Goal: Task Accomplishment & Management: Use online tool/utility

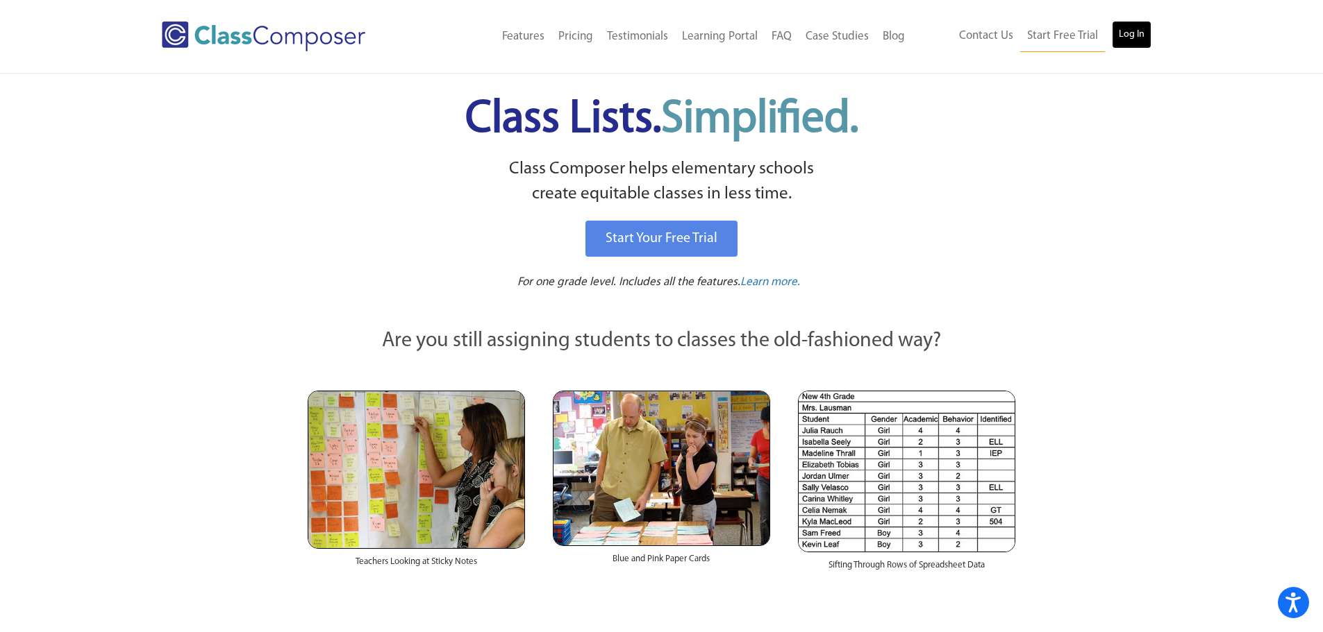
click at [1133, 31] on link "Log In" at bounding box center [1131, 35] width 40 height 28
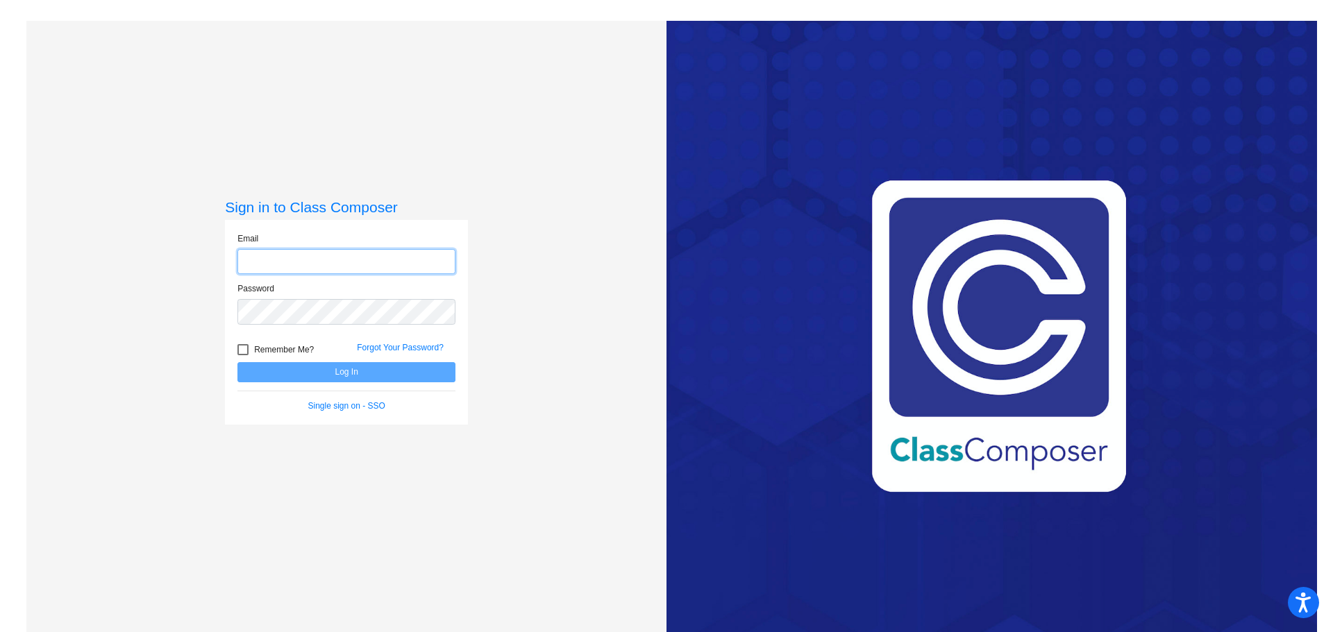
type input "[EMAIL_ADDRESS][DOMAIN_NAME]"
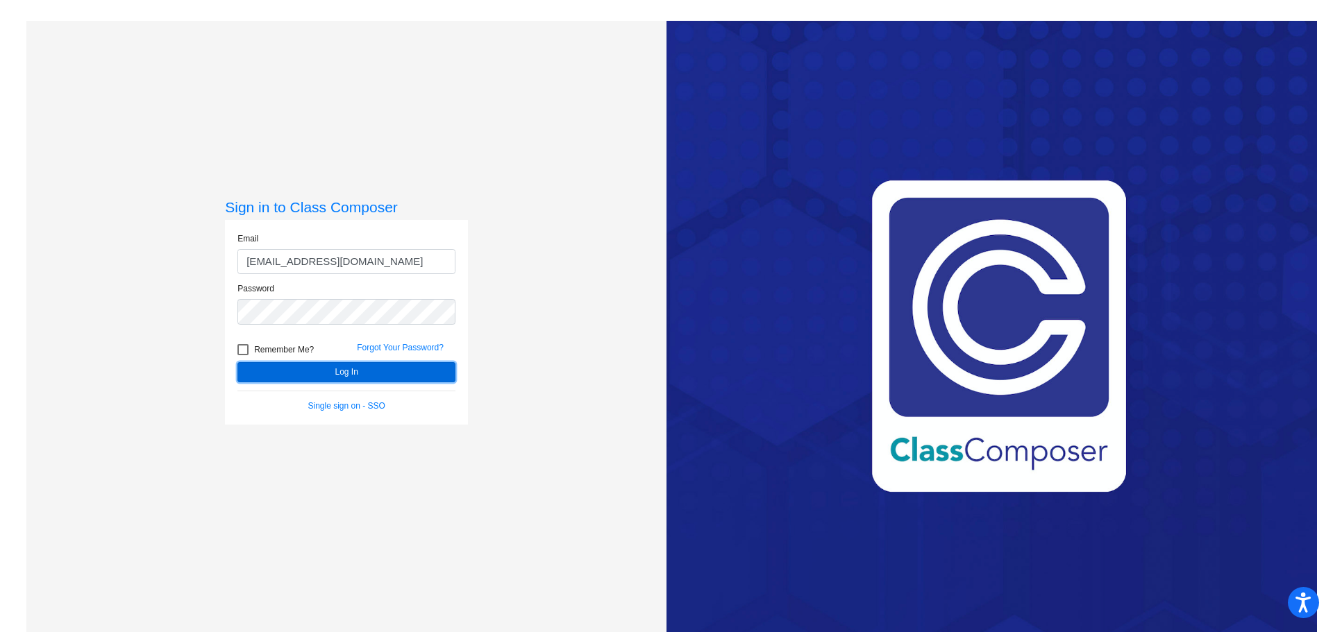
click at [346, 371] on button "Log In" at bounding box center [346, 372] width 218 height 20
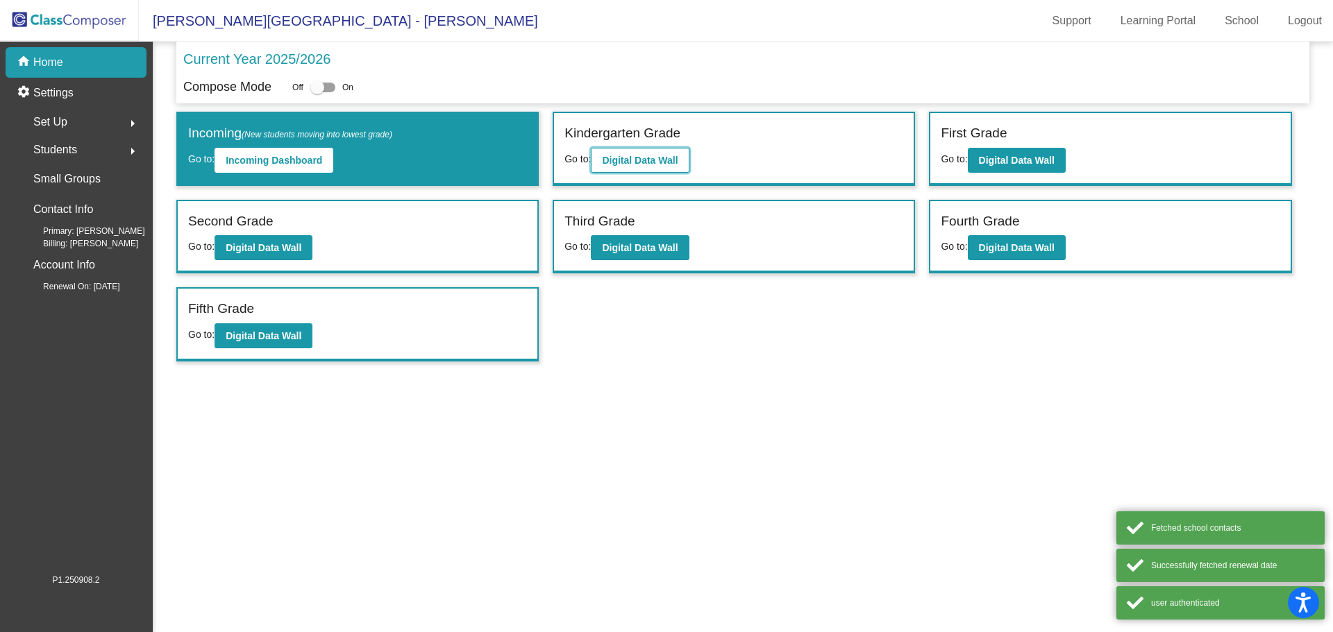
click at [630, 155] on b "Digital Data Wall" at bounding box center [640, 160] width 76 height 11
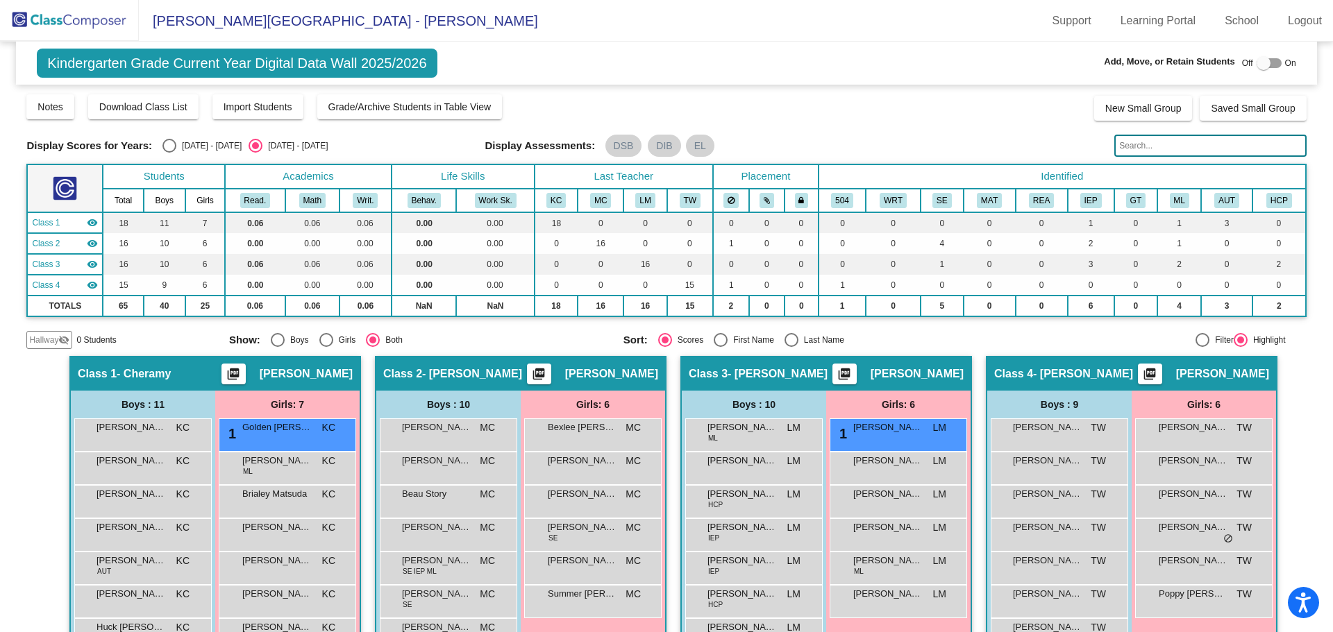
scroll to position [69, 0]
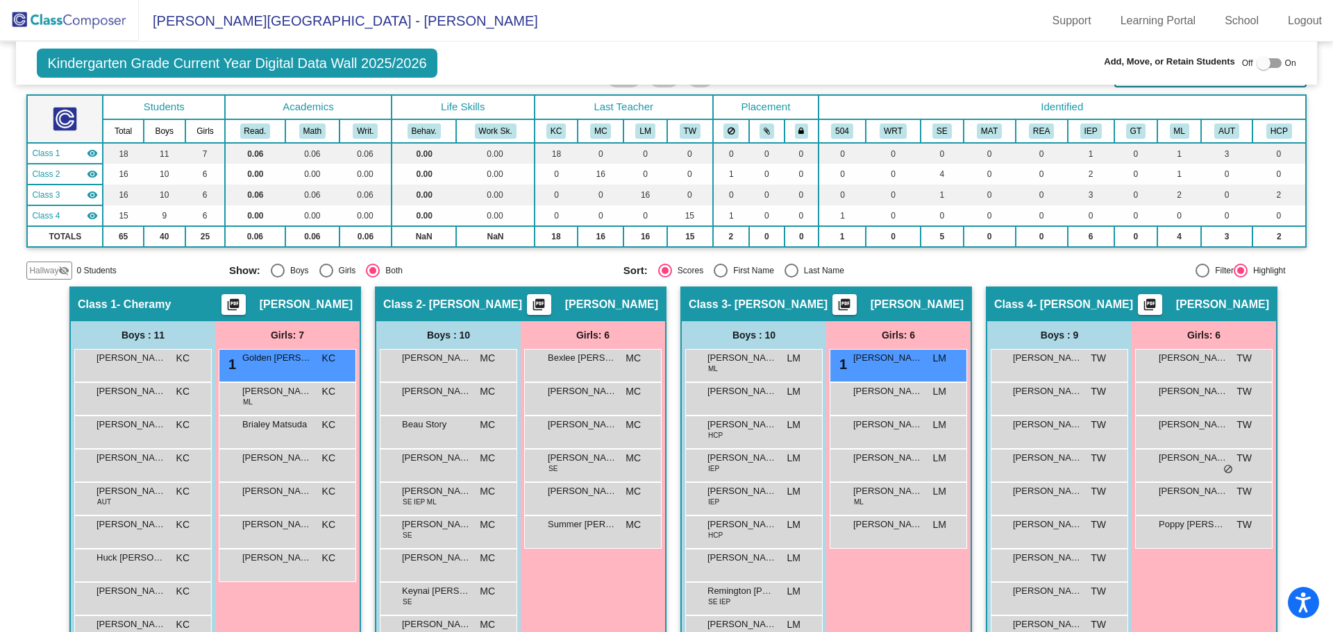
click at [808, 41] on mat-toolbar "[PERSON_NAME][GEOGRAPHIC_DATA] - [PERSON_NAME] Support Learning Portal School L…" at bounding box center [666, 21] width 1333 height 42
